Goal: Information Seeking & Learning: Learn about a topic

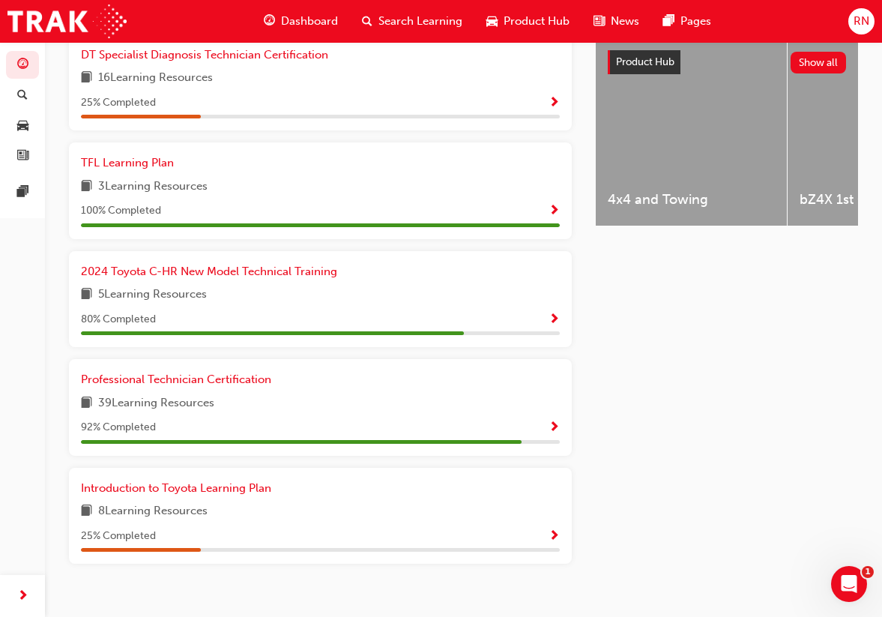
scroll to position [596, 0]
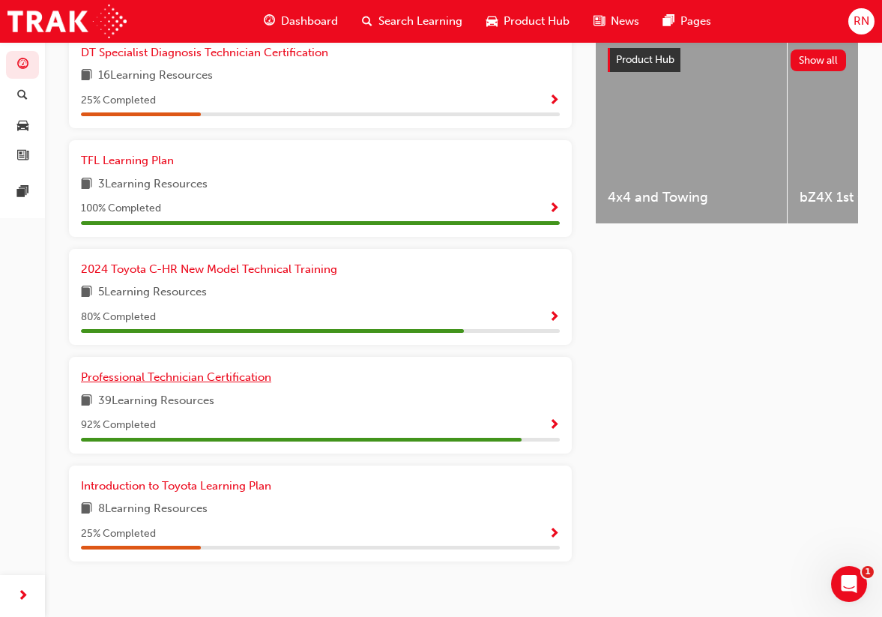
click at [251, 379] on span "Professional Technician Certification" at bounding box center [176, 376] width 190 height 13
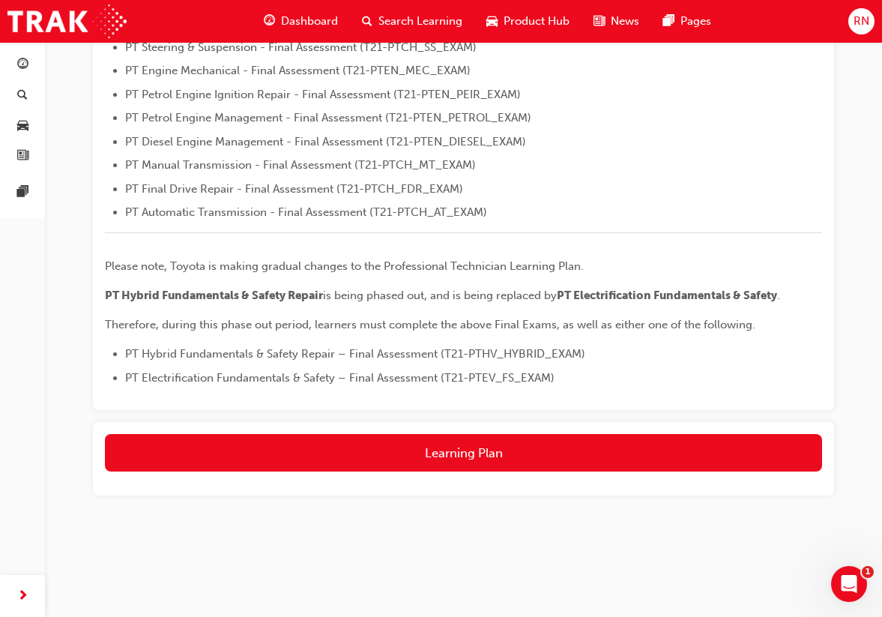
scroll to position [533, 0]
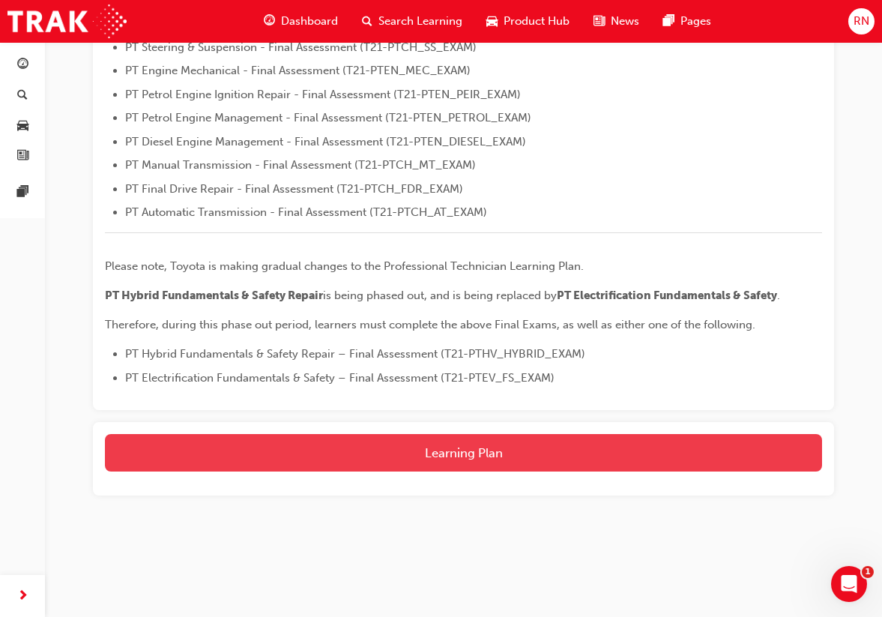
click at [321, 452] on button "Learning Plan" at bounding box center [463, 452] width 717 height 37
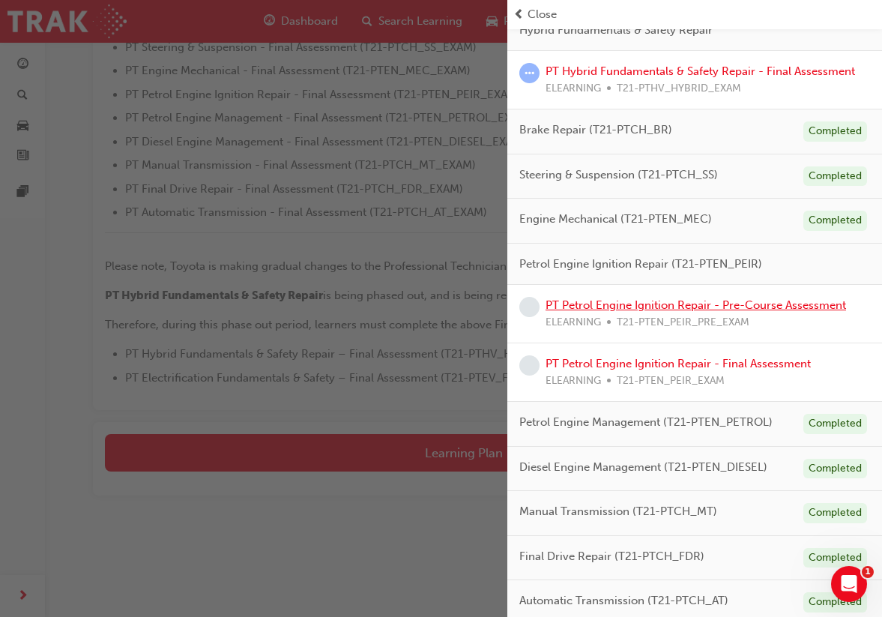
click at [692, 298] on link "PT Petrol Engine Ignition Repair - Pre-Course Assessment" at bounding box center [696, 304] width 300 height 13
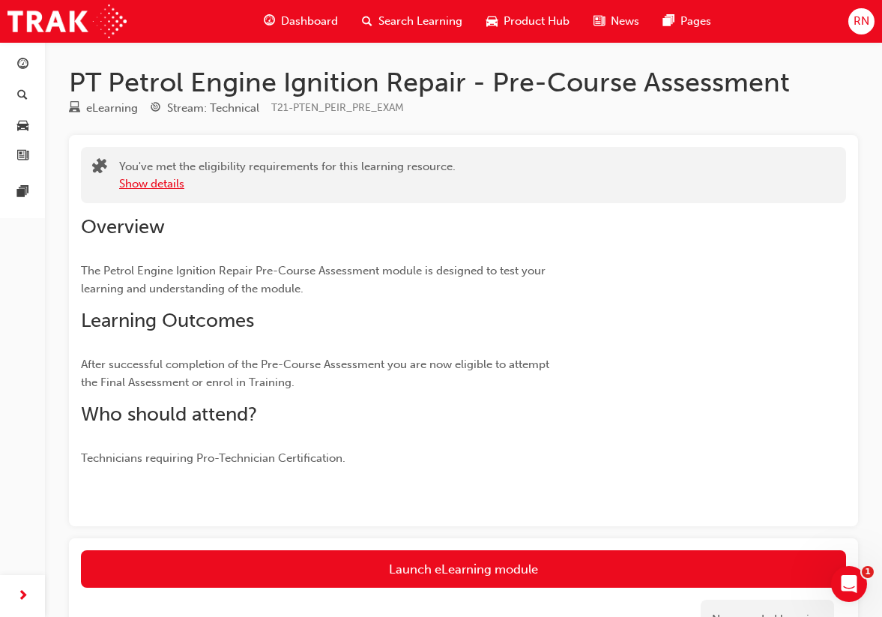
click at [169, 181] on button "Show details" at bounding box center [151, 183] width 65 height 17
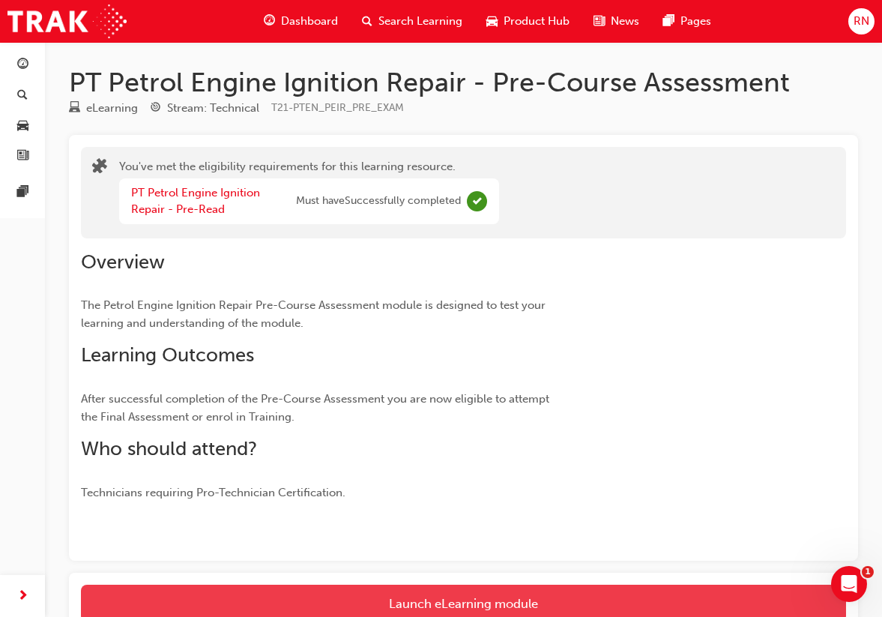
click at [304, 599] on link "Launch eLearning module" at bounding box center [463, 603] width 765 height 37
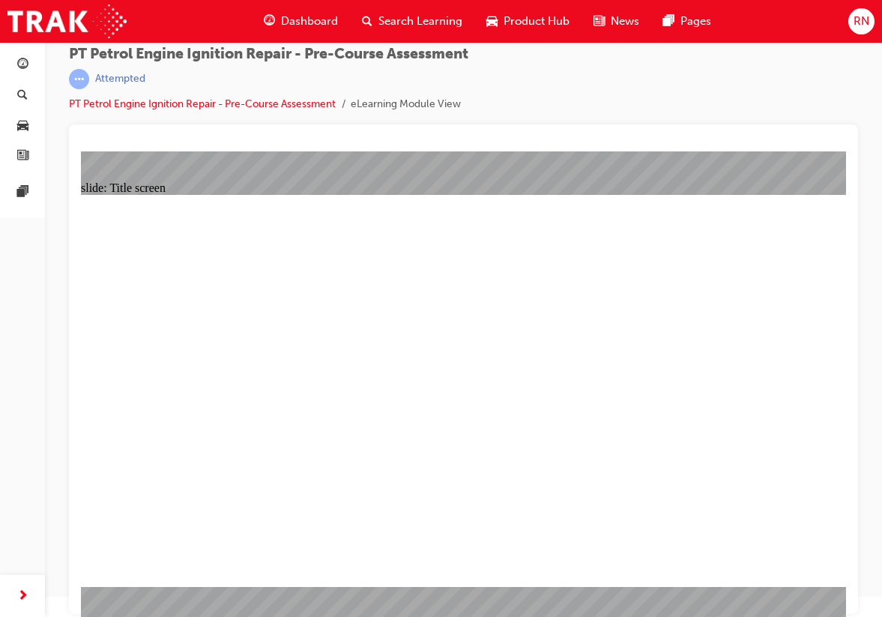
scroll to position [19, 0]
